Goal: Check status: Check status

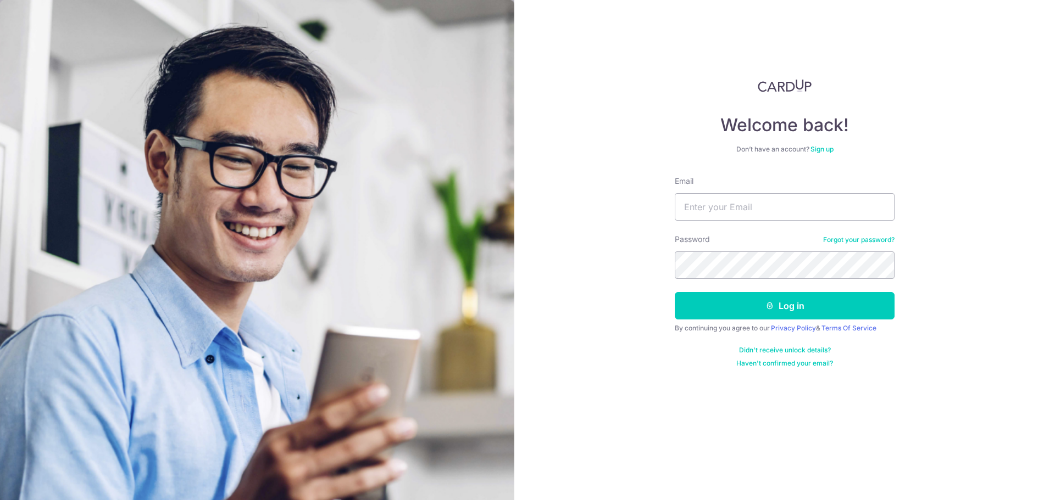
type input "[EMAIL_ADDRESS][DOMAIN_NAME]"
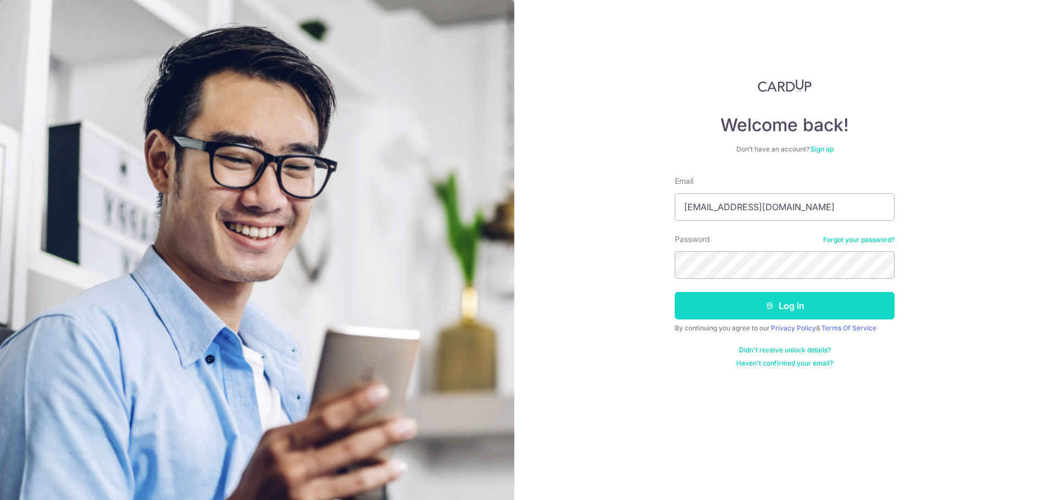
click at [731, 300] on button "Log in" at bounding box center [785, 305] width 220 height 27
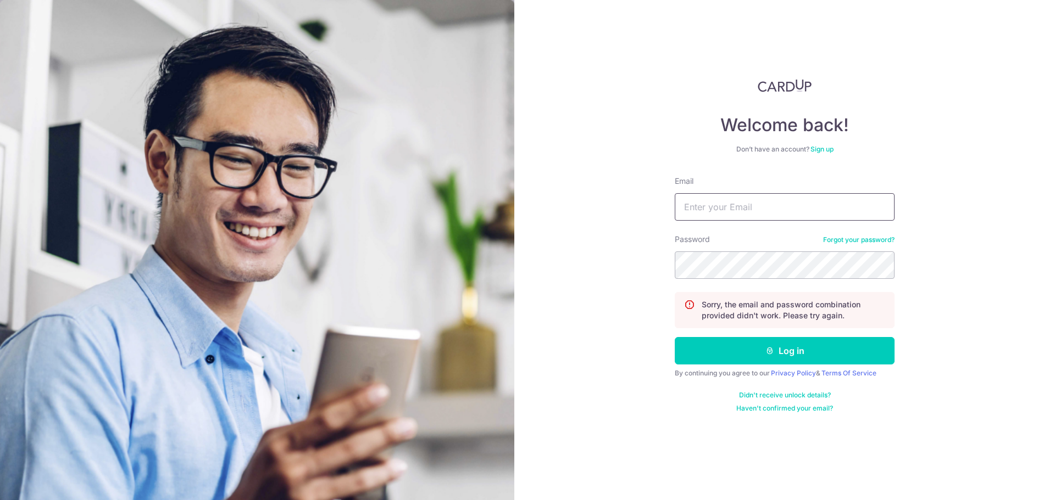
click at [735, 212] on input "Email" at bounding box center [785, 206] width 220 height 27
type input "[EMAIL_ADDRESS][DOMAIN_NAME]"
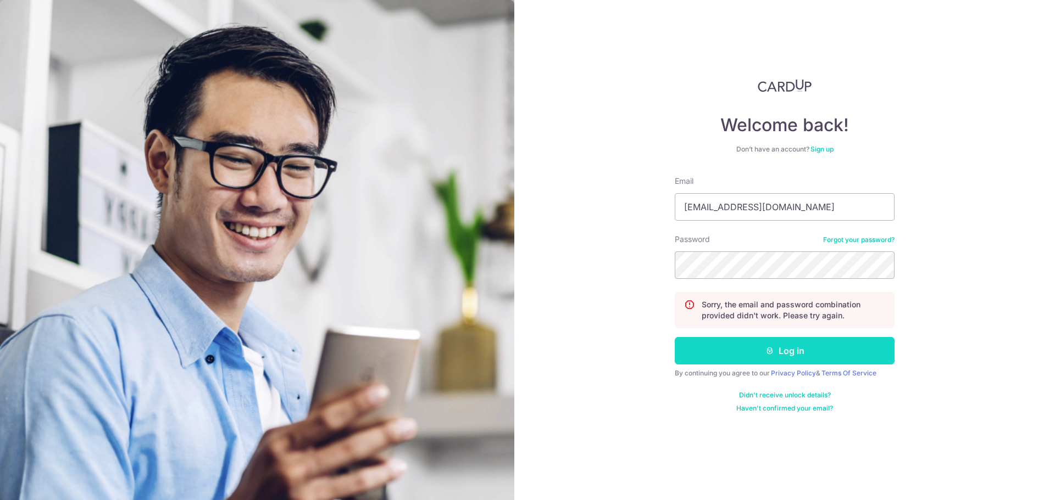
click at [776, 355] on button "Log in" at bounding box center [785, 350] width 220 height 27
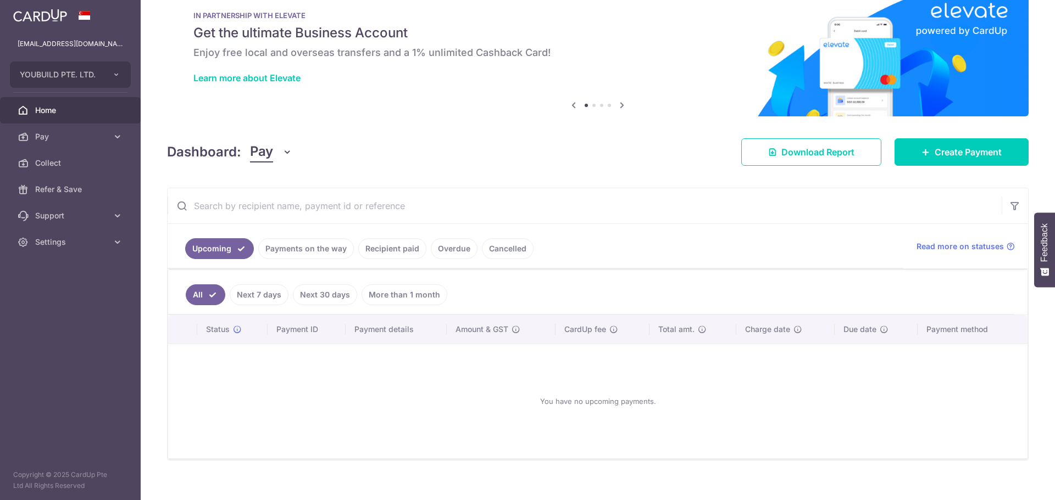
scroll to position [36, 0]
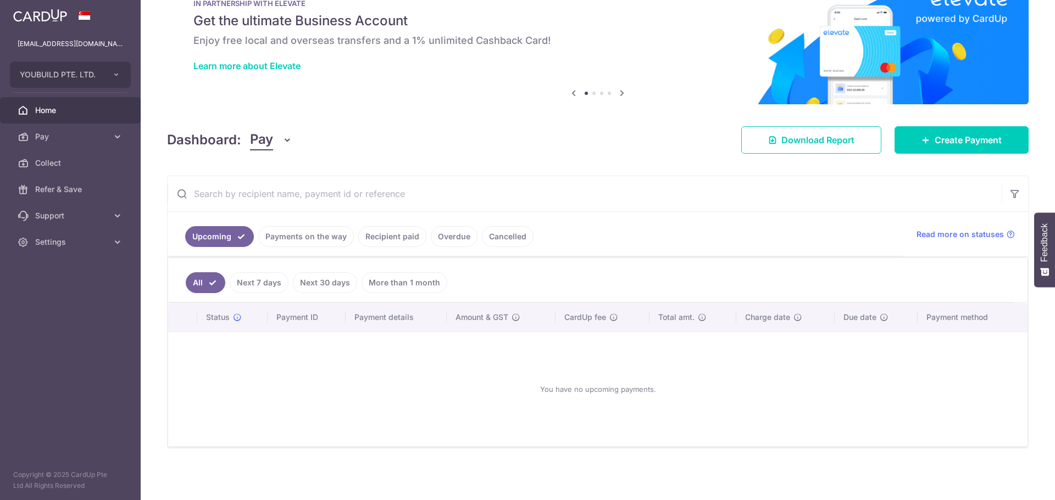
click at [313, 243] on link "Payments on the way" at bounding box center [306, 236] width 96 height 21
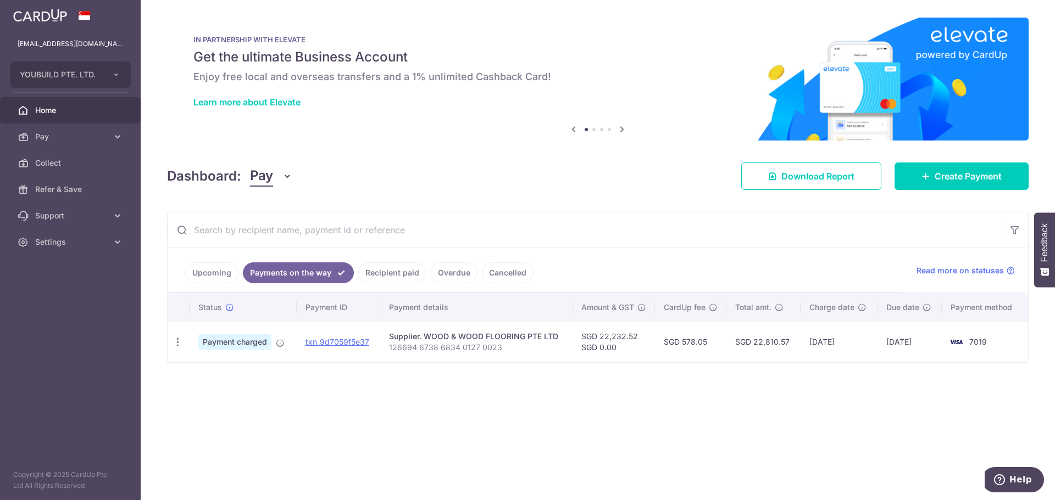
click at [379, 269] on link "Recipient paid" at bounding box center [392, 273] width 68 height 21
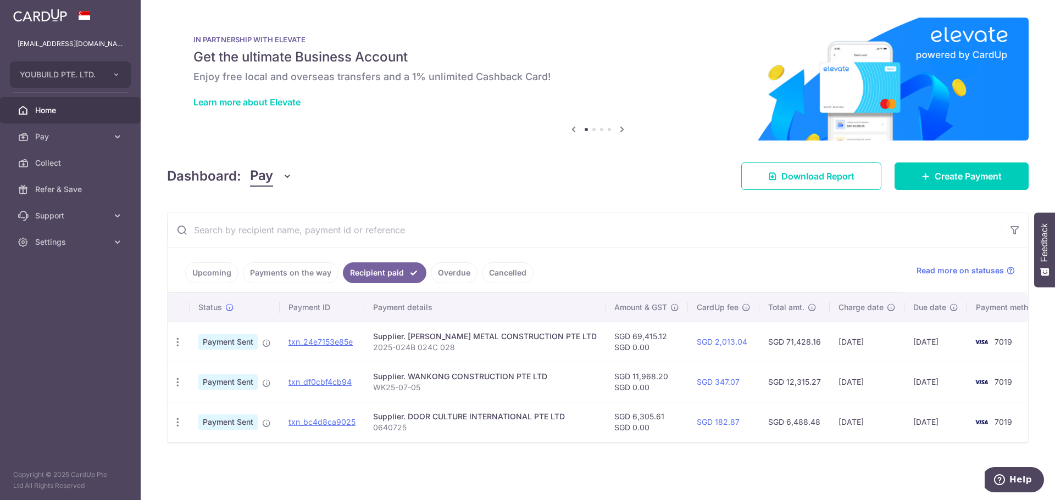
click at [320, 267] on link "Payments on the way" at bounding box center [291, 273] width 96 height 21
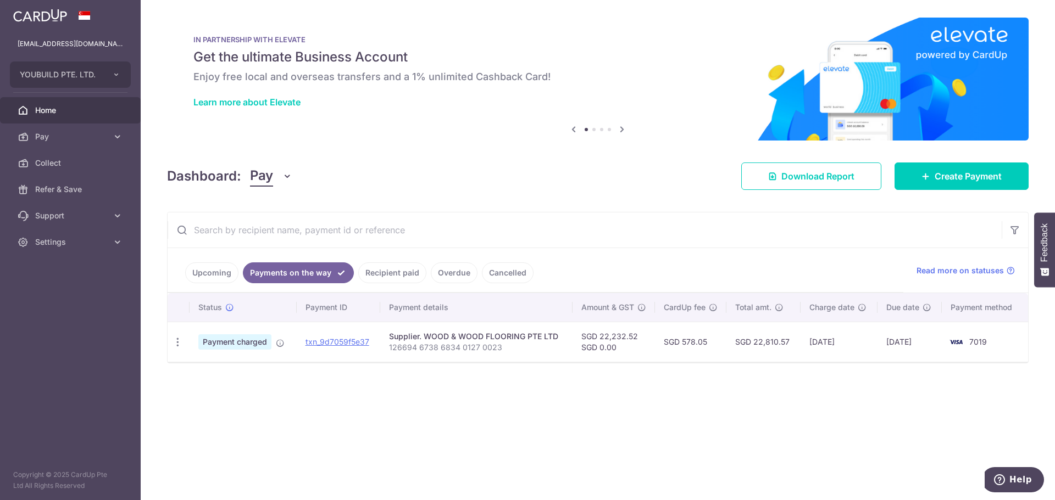
click at [440, 274] on link "Overdue" at bounding box center [454, 273] width 47 height 21
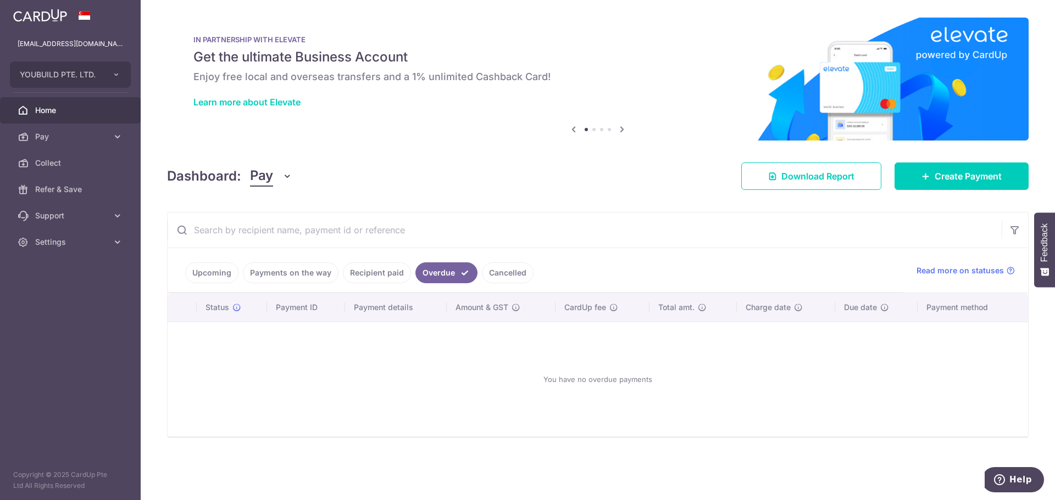
click at [487, 272] on link "Cancelled" at bounding box center [508, 273] width 52 height 21
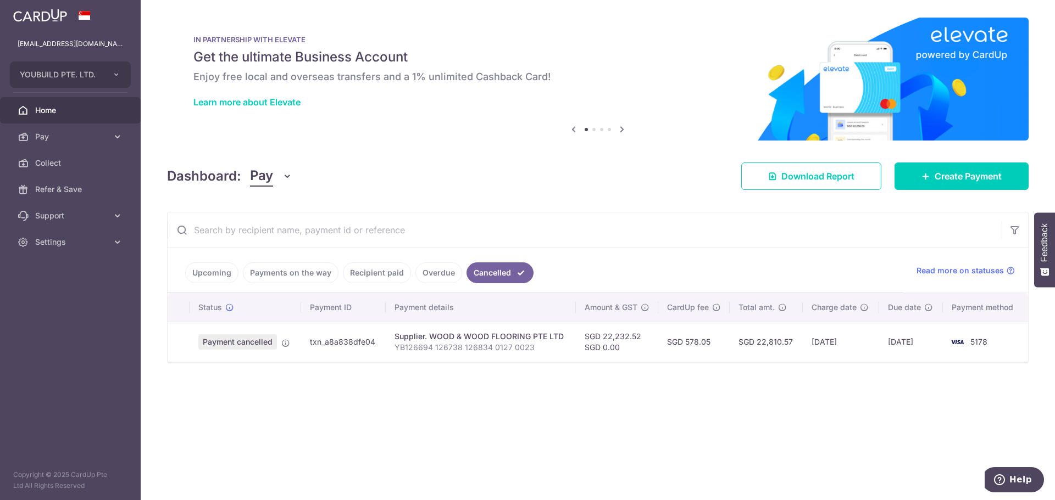
click at [342, 281] on li "Recipient paid" at bounding box center [374, 273] width 73 height 21
click at [367, 272] on link "Recipient paid" at bounding box center [377, 273] width 68 height 21
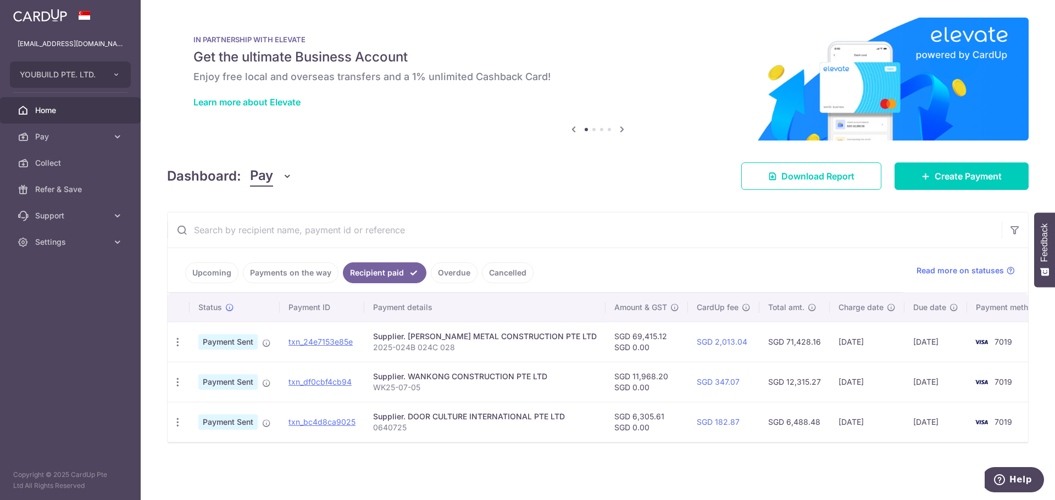
click at [302, 274] on link "Payments on the way" at bounding box center [291, 273] width 96 height 21
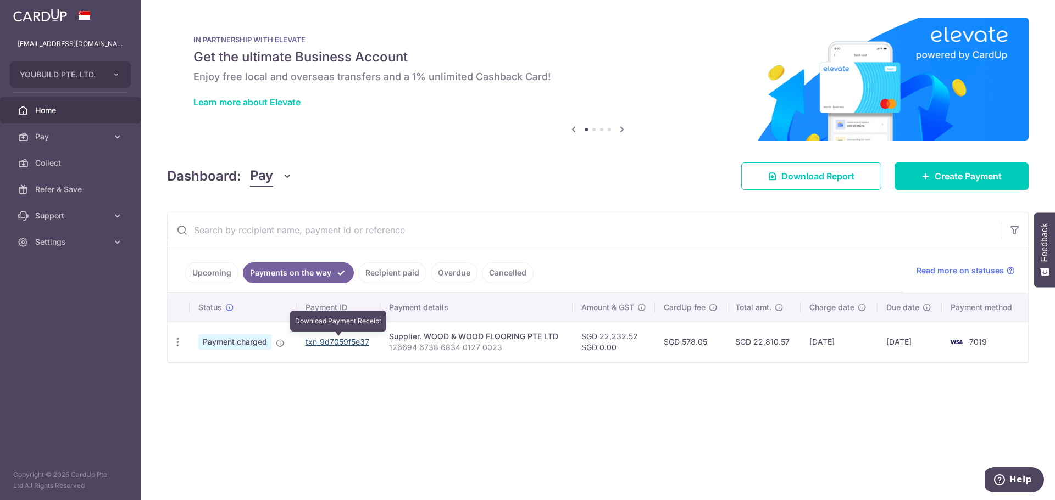
click at [346, 343] on link "txn_9d7059f5e37" at bounding box center [337, 341] width 64 height 9
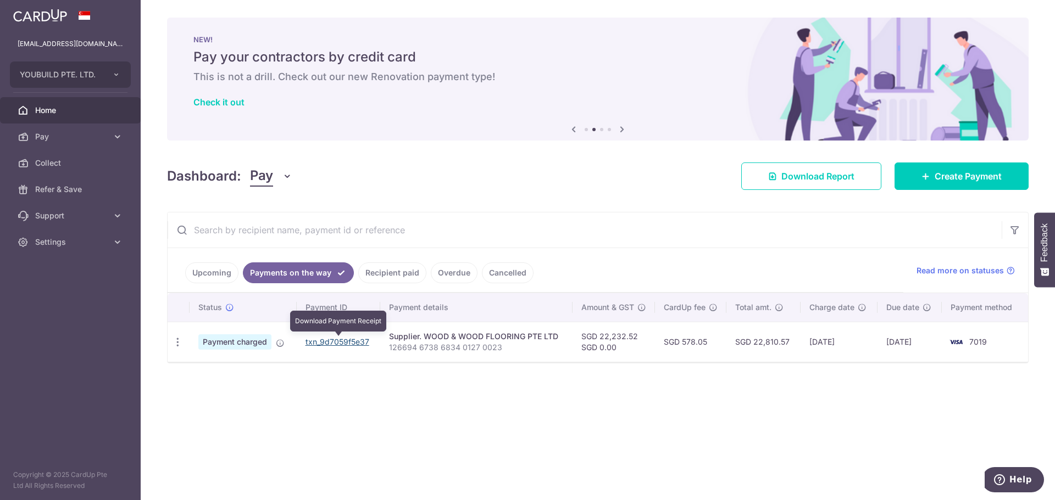
drag, startPoint x: 332, startPoint y: 344, endPoint x: 582, endPoint y: 41, distance: 392.9
click at [332, 344] on link "txn_9d7059f5e37" at bounding box center [337, 341] width 64 height 9
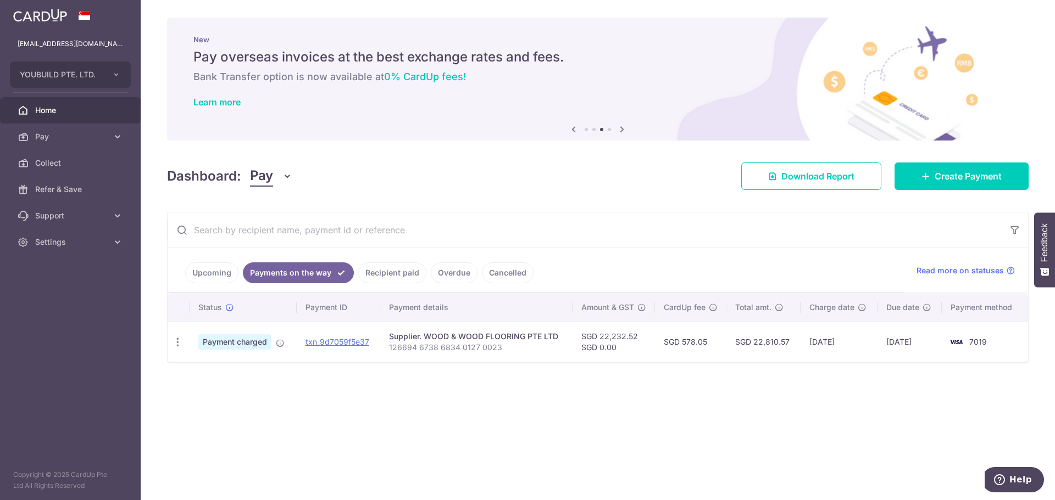
click at [395, 275] on link "Recipient paid" at bounding box center [392, 273] width 68 height 21
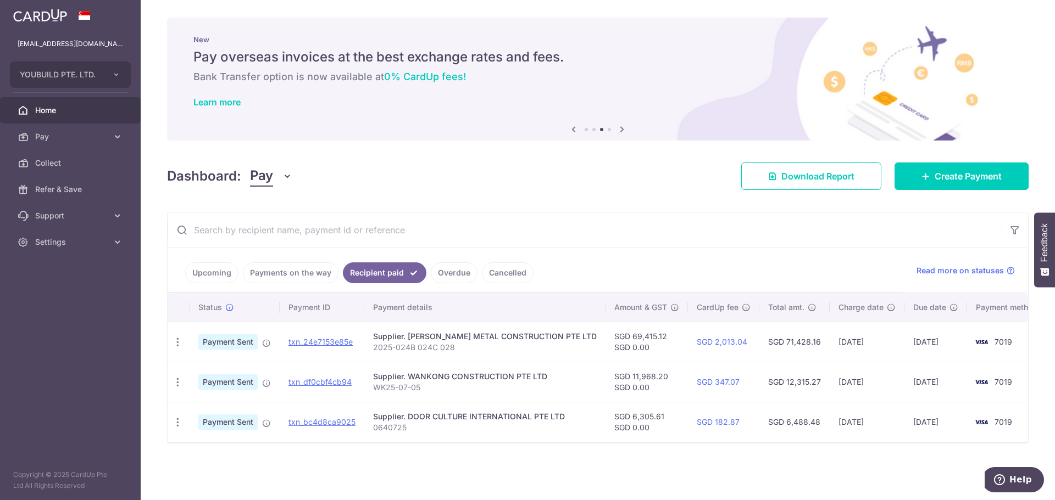
click at [320, 275] on link "Payments on the way" at bounding box center [291, 273] width 96 height 21
